Goal: Task Accomplishment & Management: Use online tool/utility

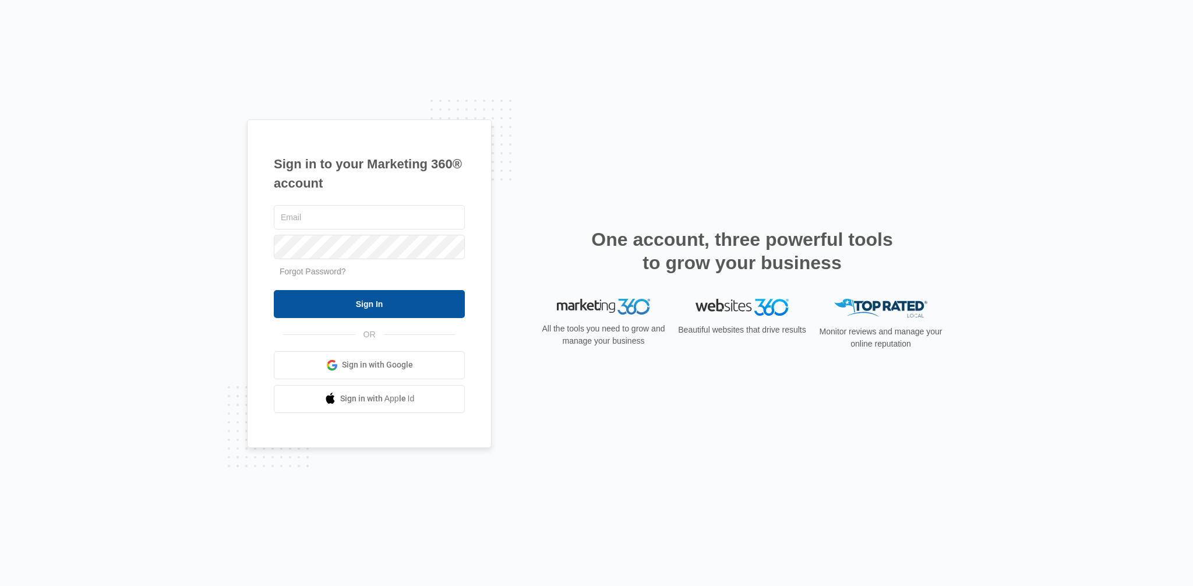
type input "[EMAIL_ADDRESS][DOMAIN_NAME]"
click at [372, 304] on input "Sign In" at bounding box center [369, 304] width 191 height 28
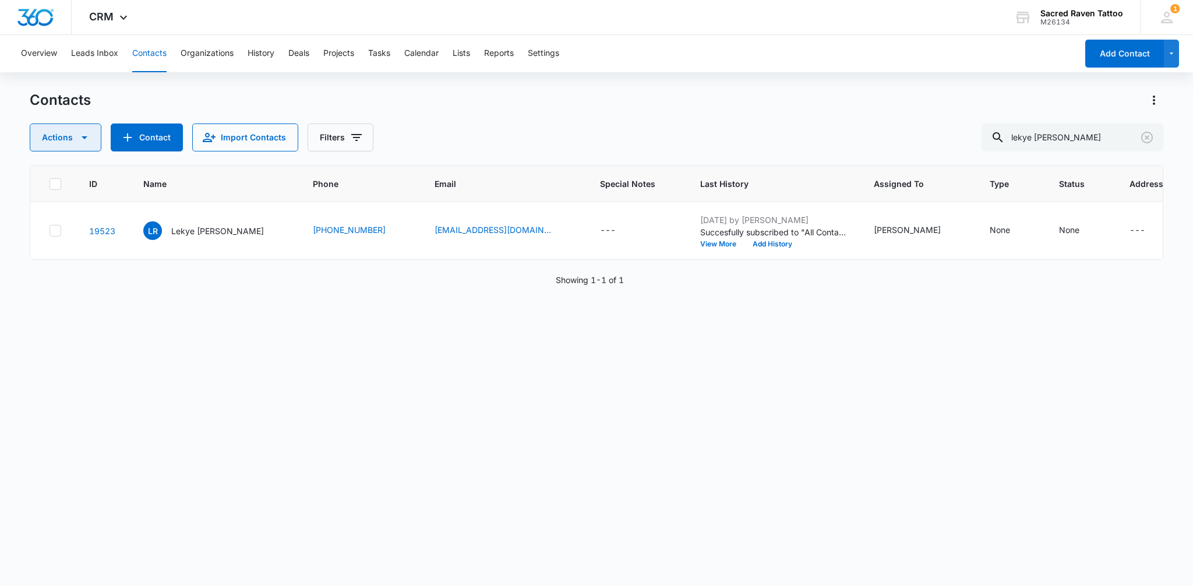
click at [89, 138] on icon "button" at bounding box center [84, 137] width 14 height 14
click at [277, 137] on button "Import Contacts" at bounding box center [245, 137] width 106 height 28
